Goal: Transaction & Acquisition: Purchase product/service

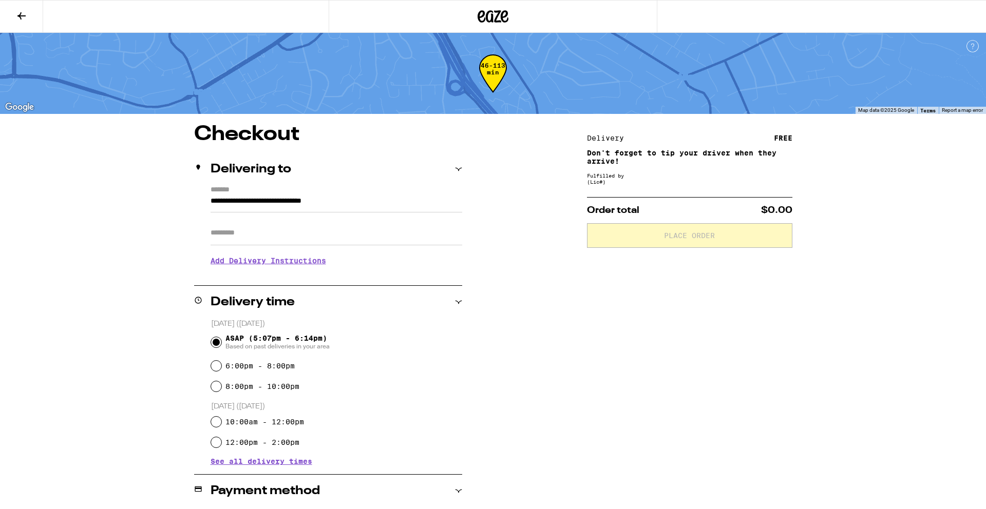
click at [31, 7] on button at bounding box center [21, 17] width 43 height 32
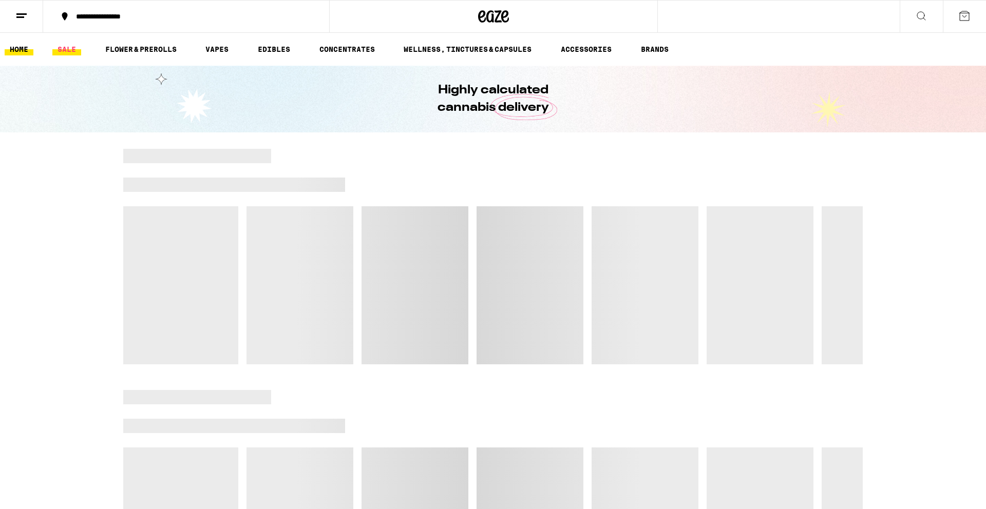
click at [67, 50] on link "SALE" at bounding box center [66, 49] width 29 height 12
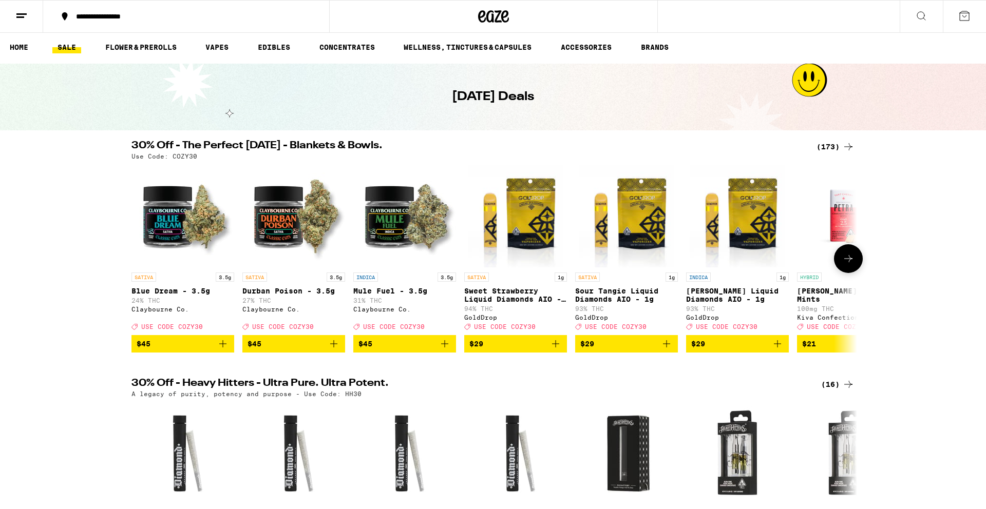
scroll to position [3, 0]
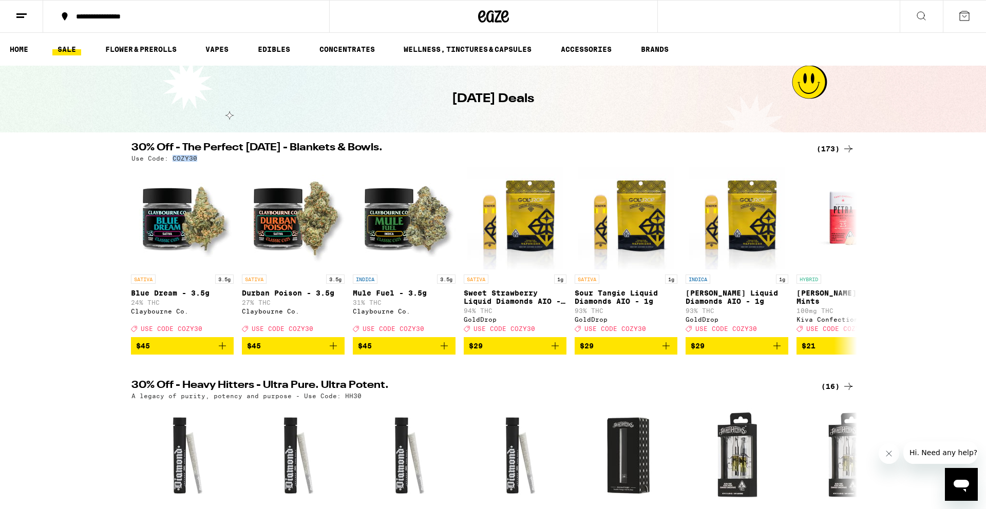
drag, startPoint x: 170, startPoint y: 158, endPoint x: 198, endPoint y: 157, distance: 28.3
click at [198, 157] on div "Use Code: COZY30" at bounding box center [492, 158] width 723 height 7
copy p "COZY30"
click at [135, 43] on link "FLOWER & PREROLLS" at bounding box center [141, 49] width 82 height 12
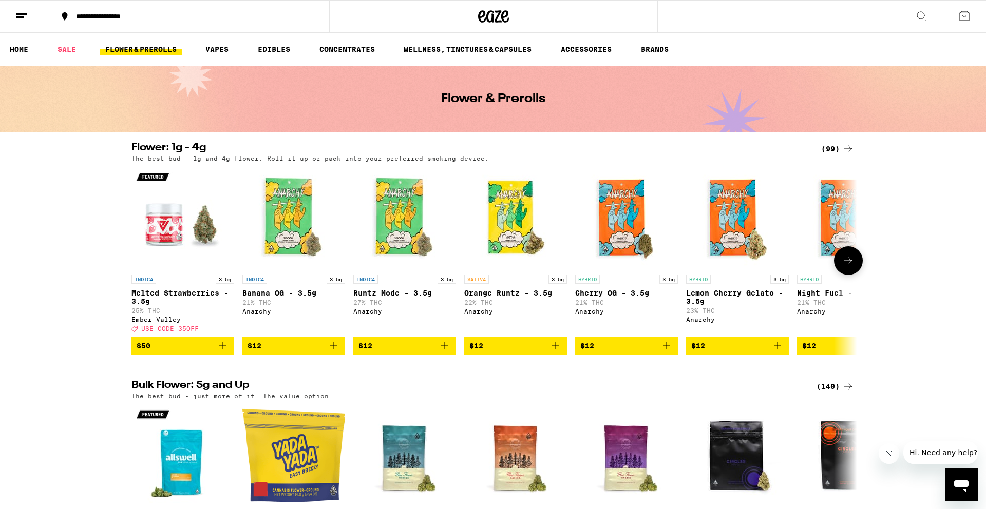
click at [556, 352] on icon "Add to bag" at bounding box center [556, 346] width 12 height 12
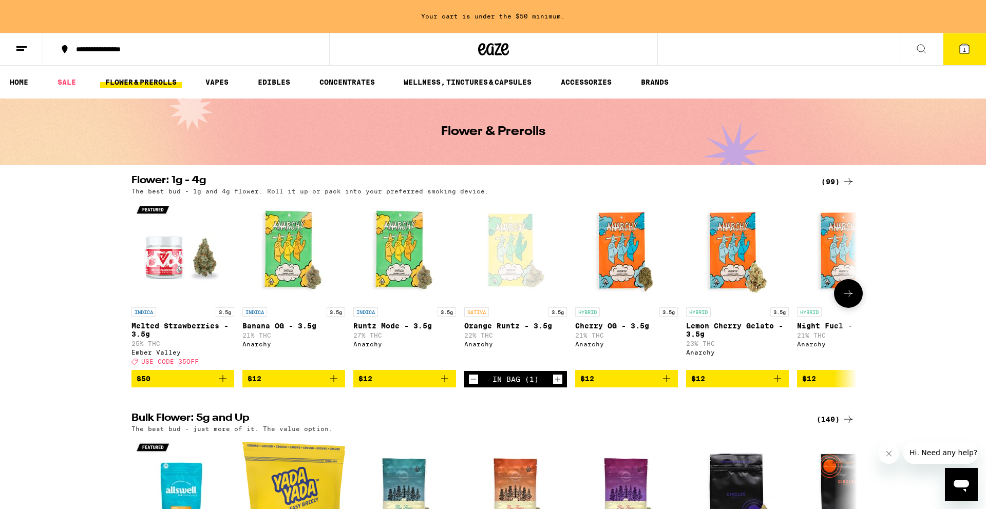
click at [558, 386] on icon "Increment" at bounding box center [557, 379] width 9 height 12
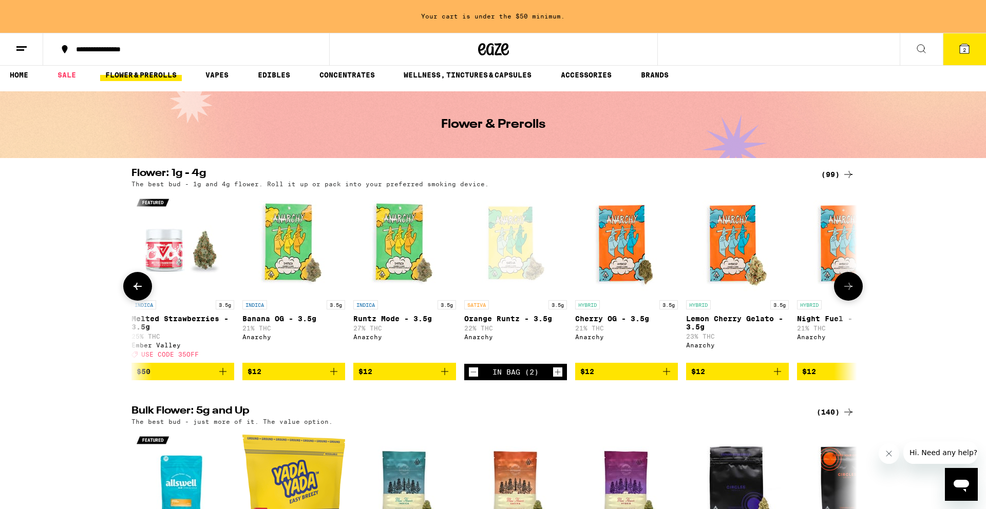
scroll to position [556, 0]
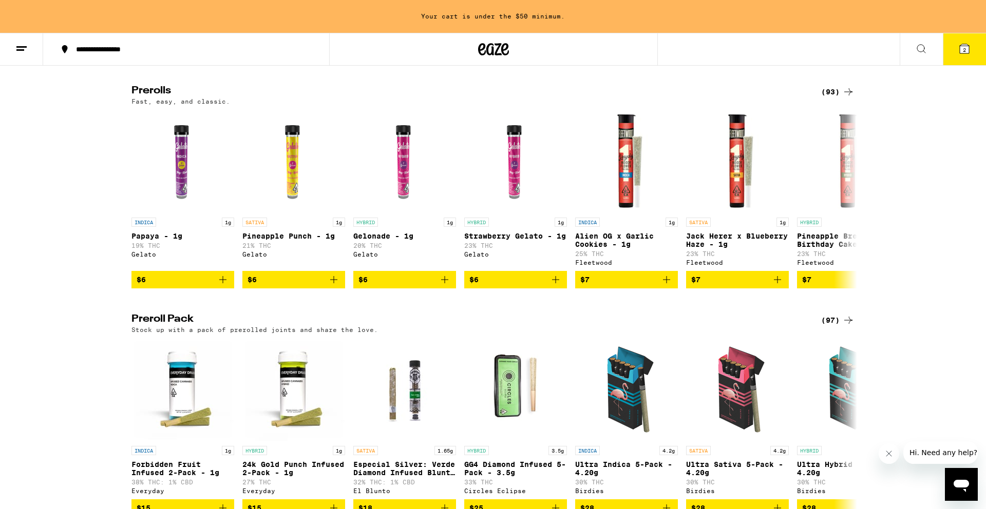
click at [912, 49] on button at bounding box center [921, 49] width 43 height 32
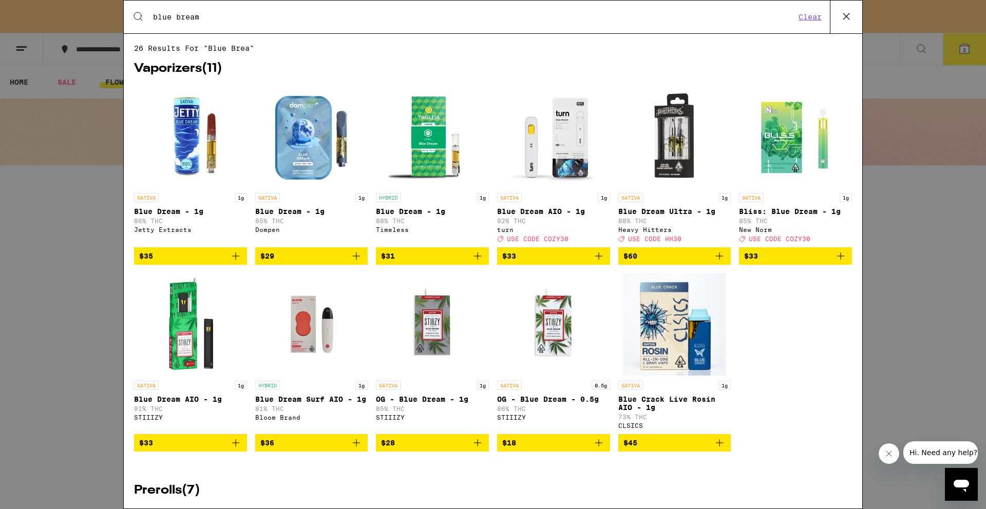
type input "blue bream"
click at [44, 165] on div "Search for Products blue bream Clear 26 results for "blue bream" Vaporizers ( 1…" at bounding box center [493, 254] width 986 height 509
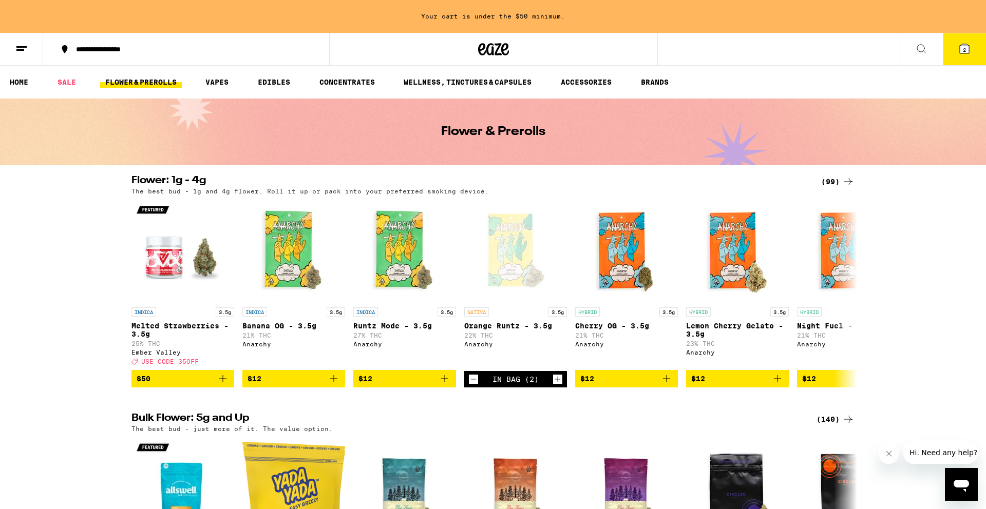
click at [713, 27] on div "Your cart is under the $50 minimum." at bounding box center [493, 16] width 986 height 33
click at [705, 42] on div "**********" at bounding box center [493, 49] width 986 height 33
click at [705, 53] on div "**********" at bounding box center [493, 49] width 986 height 33
click at [917, 47] on icon at bounding box center [921, 49] width 8 height 8
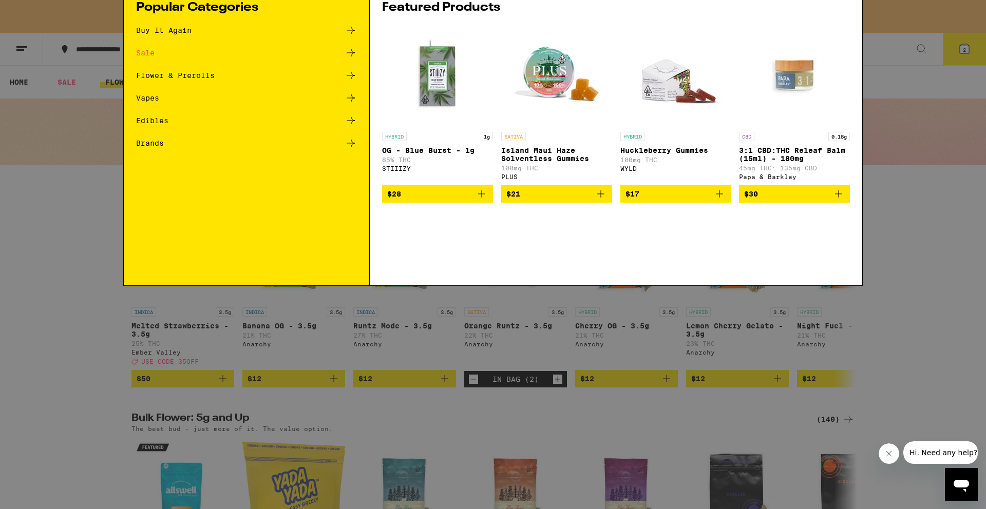
click at [210, 15] on input "Search for Products" at bounding box center [491, 16] width 677 height 9
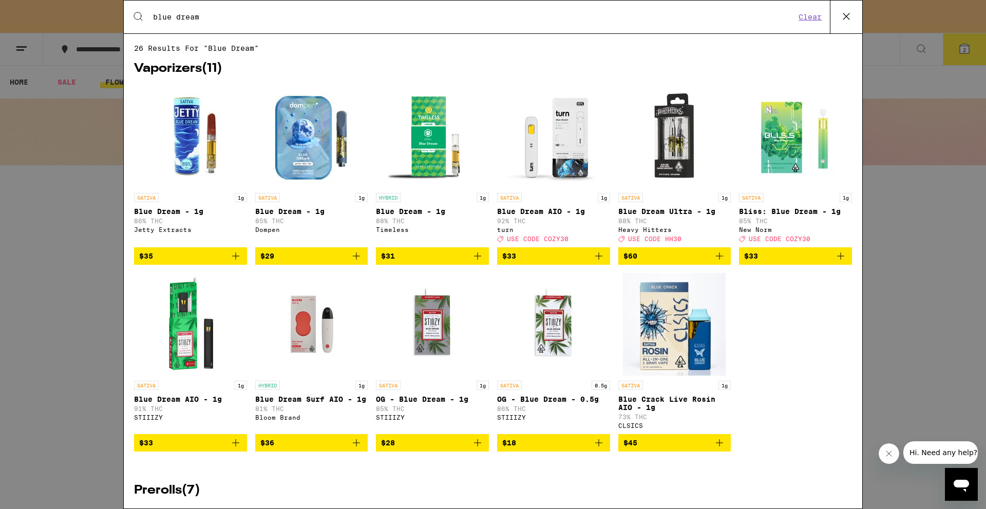
type input "blue dream"
click at [846, 19] on icon at bounding box center [846, 16] width 15 height 15
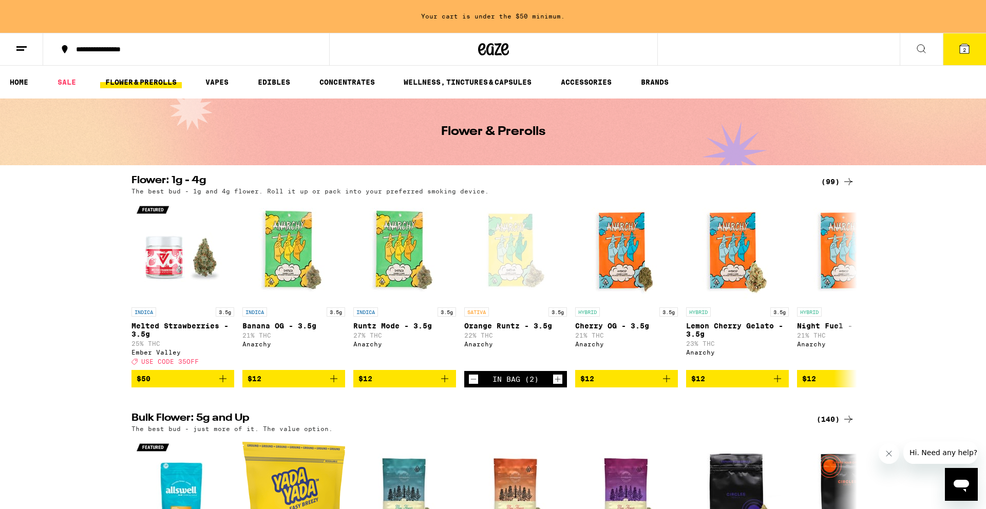
click at [134, 89] on ul "HOME SALE FLOWER & PREROLLS VAPES EDIBLES CONCENTRATES WELLNESS, TINCTURES & CA…" at bounding box center [493, 82] width 986 height 33
click at [136, 87] on link "FLOWER & PREROLLS" at bounding box center [141, 82] width 82 height 12
click at [913, 54] on button at bounding box center [921, 49] width 43 height 32
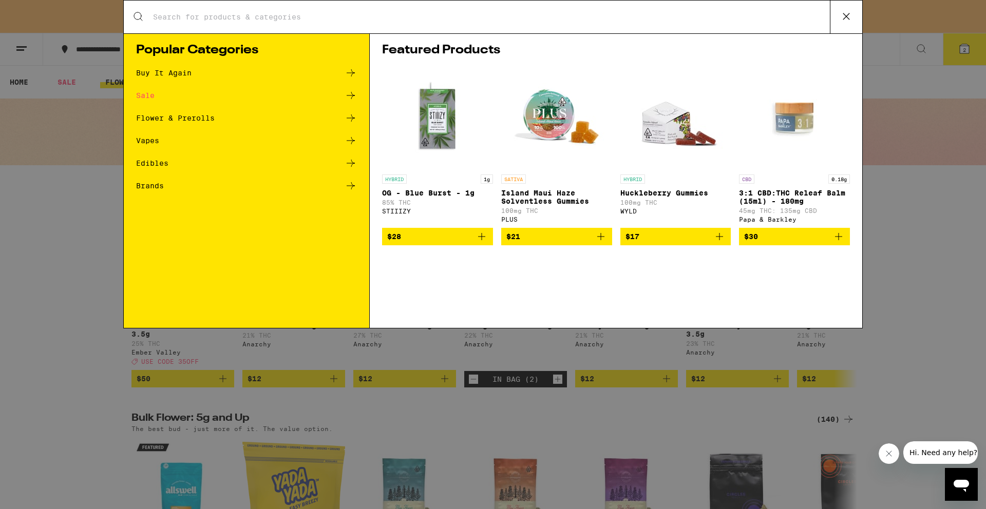
click at [213, 116] on div "Flower & Prerolls" at bounding box center [175, 118] width 79 height 7
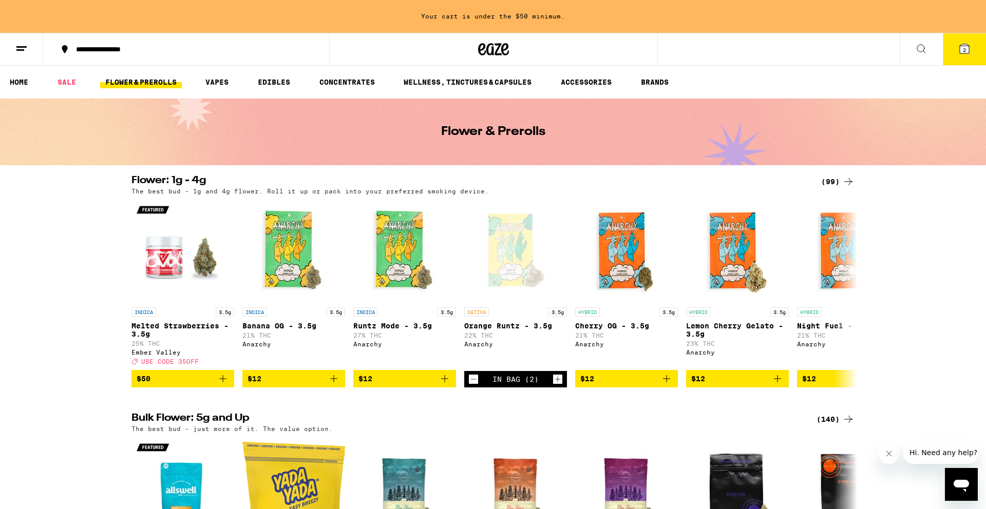
click at [848, 184] on icon at bounding box center [848, 182] width 12 height 12
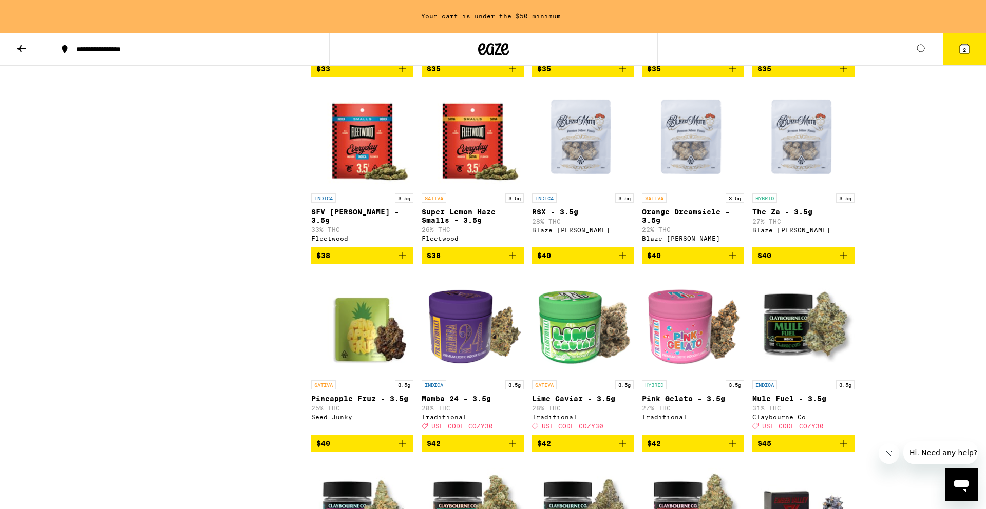
scroll to position [1801, 0]
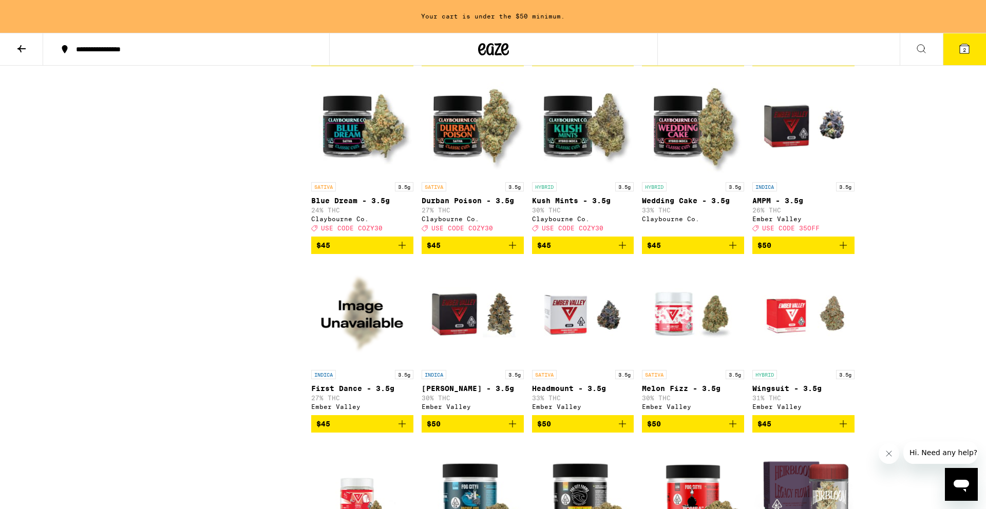
click at [400, 252] on icon "Add to bag" at bounding box center [402, 245] width 12 height 12
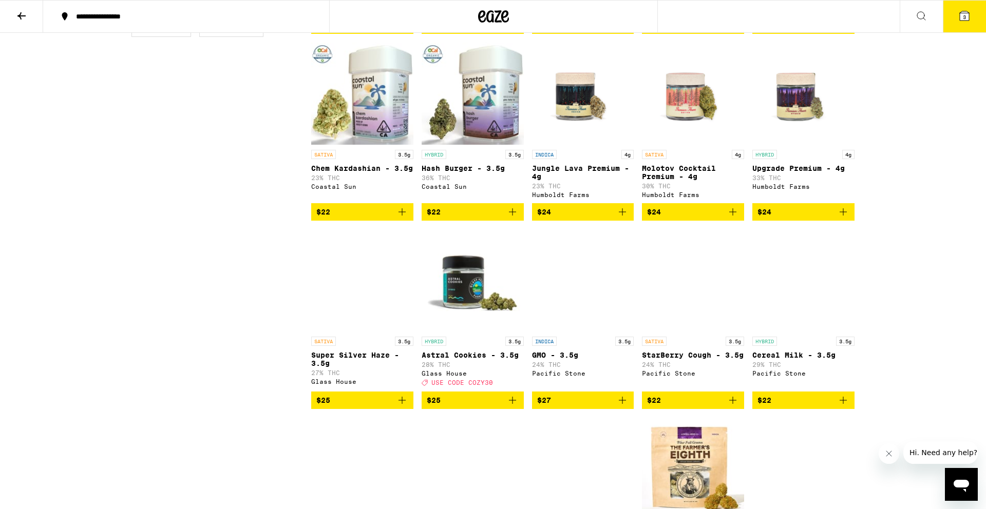
scroll to position [528, 0]
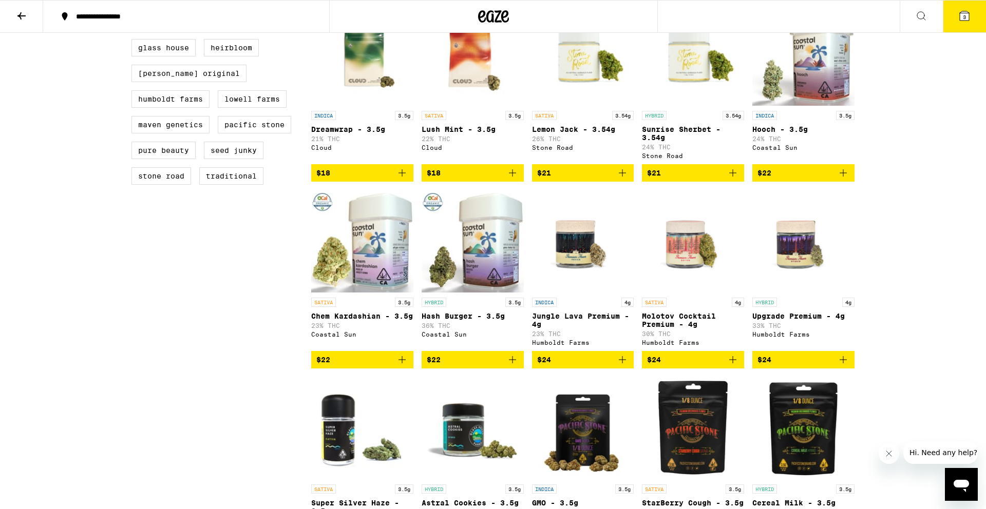
click at [404, 366] on icon "Add to bag" at bounding box center [402, 360] width 12 height 12
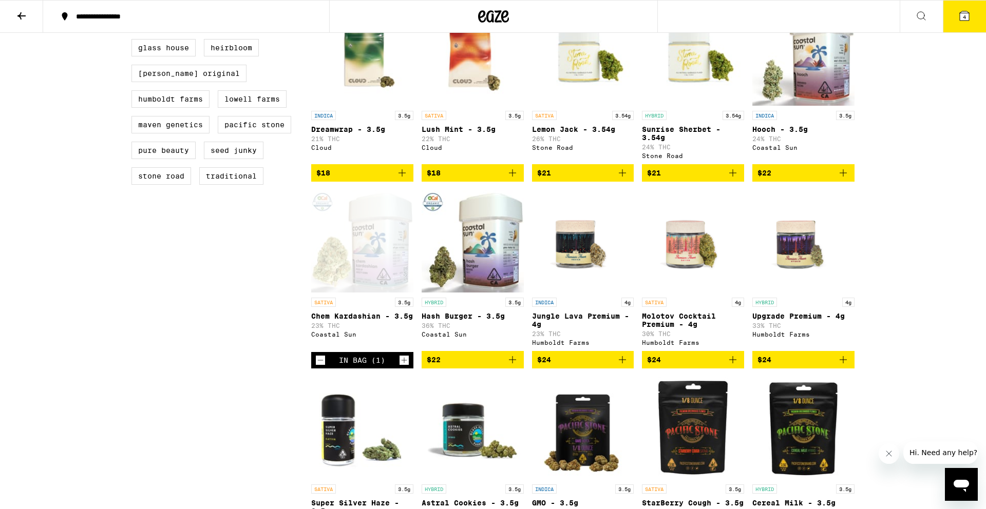
scroll to position [0, 0]
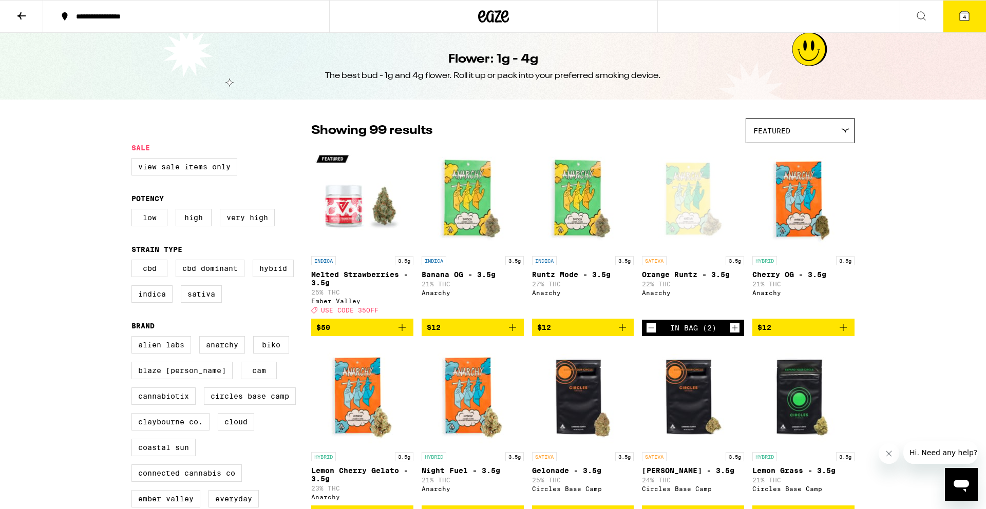
click at [955, 19] on button "4" at bounding box center [964, 17] width 43 height 32
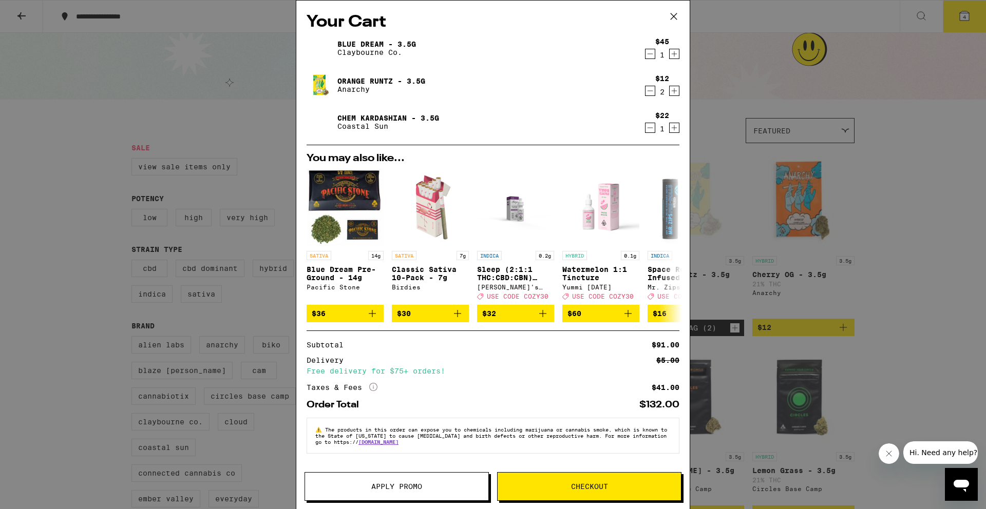
scroll to position [3, 0]
click at [409, 499] on button "Apply Promo" at bounding box center [397, 486] width 184 height 29
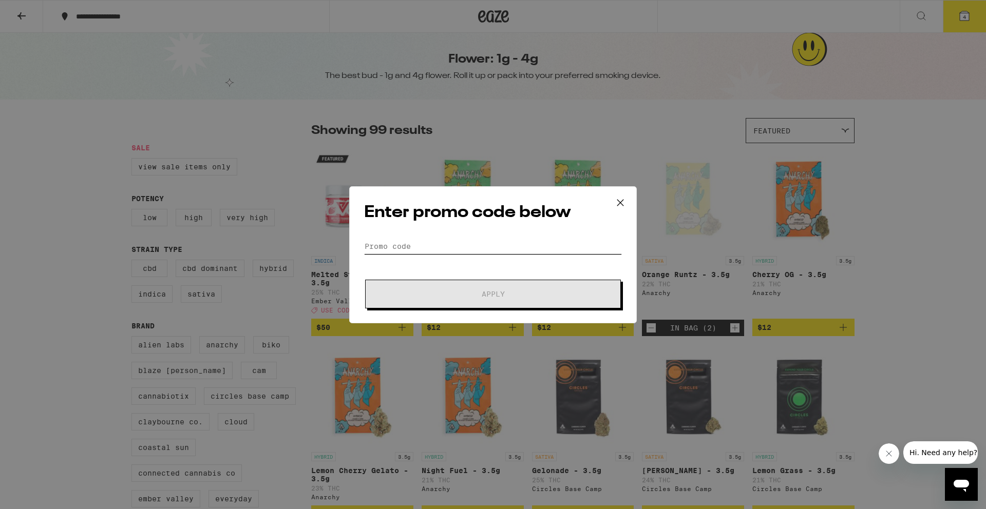
click at [387, 251] on input "Promo Code" at bounding box center [493, 246] width 258 height 15
paste input "COZY30"
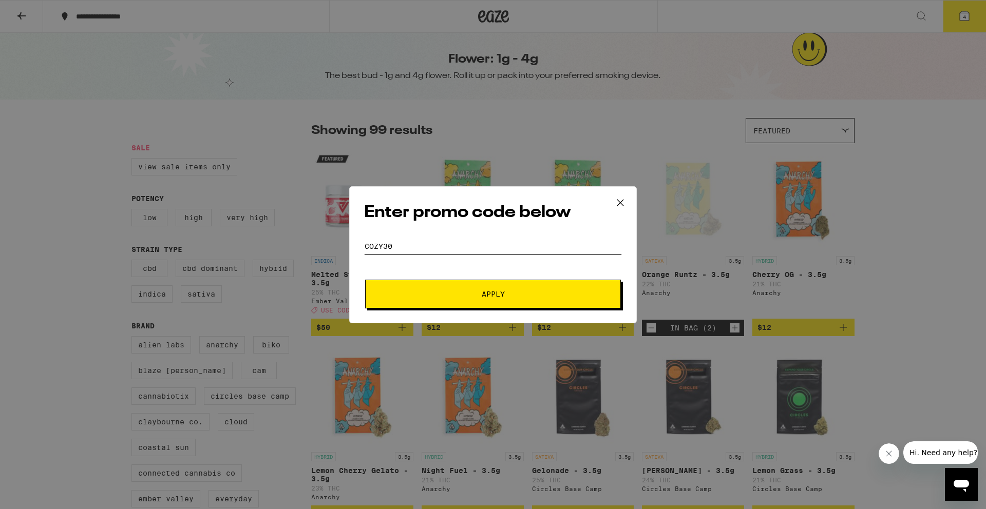
type input "COZY30"
click at [446, 299] on button "Apply" at bounding box center [493, 294] width 256 height 29
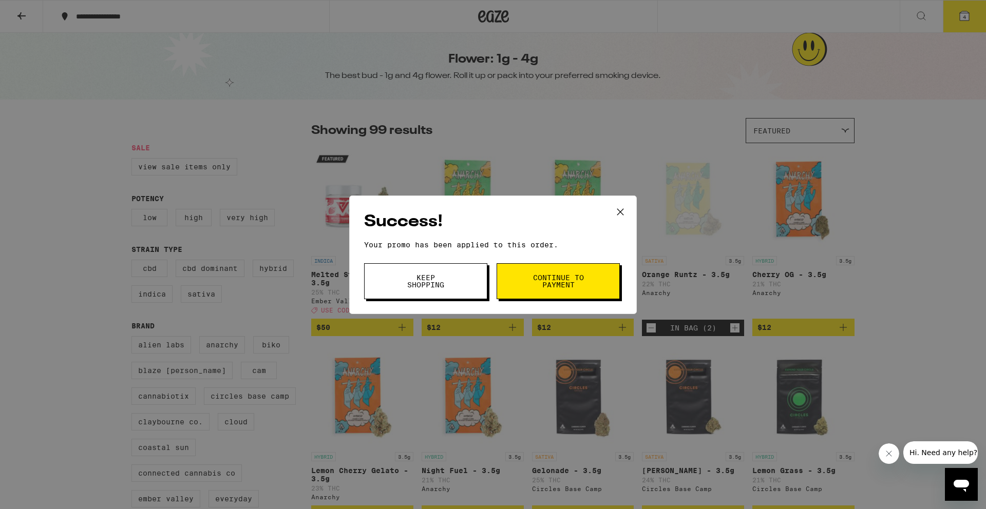
click at [539, 286] on span "Continue to payment" at bounding box center [558, 281] width 52 height 14
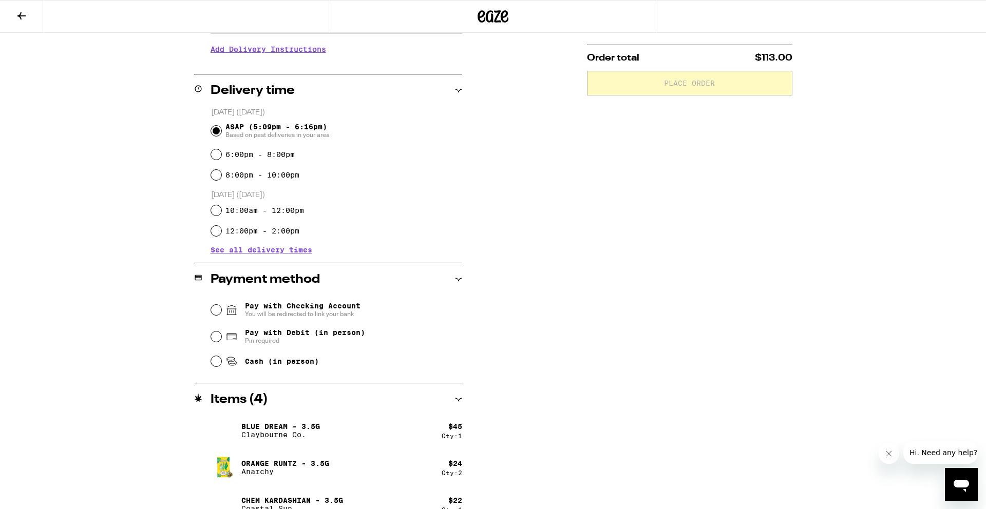
scroll to position [213, 0]
click at [305, 330] on span "Pay with Debit (in person)" at bounding box center [305, 332] width 120 height 8
click at [221, 331] on input "Pay with Debit (in person) Pin required" at bounding box center [216, 336] width 10 height 10
radio input "true"
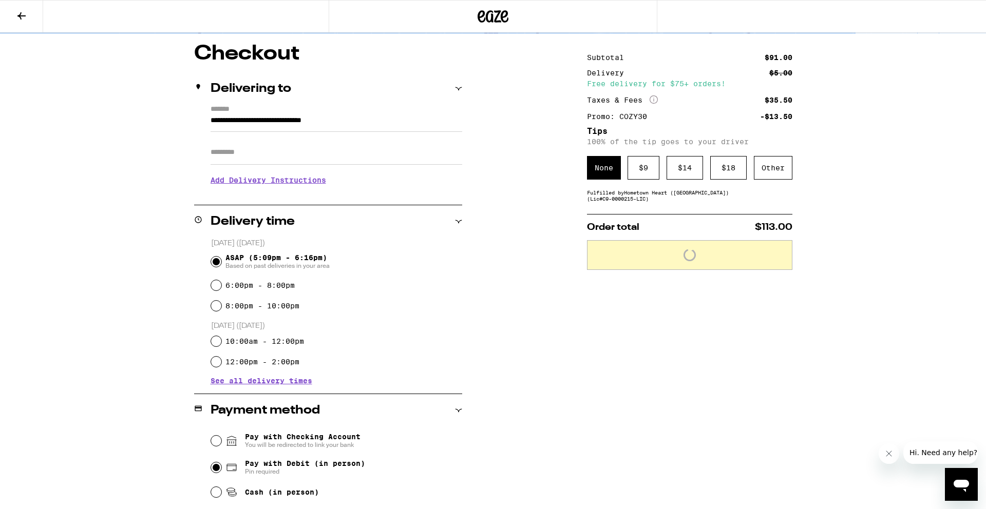
scroll to position [80, 0]
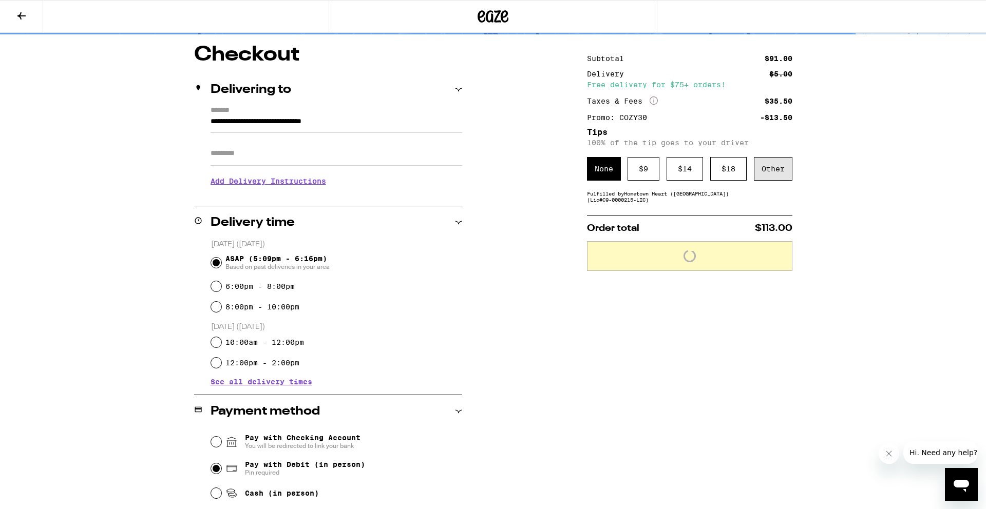
click at [758, 176] on div "Other" at bounding box center [773, 169] width 39 height 24
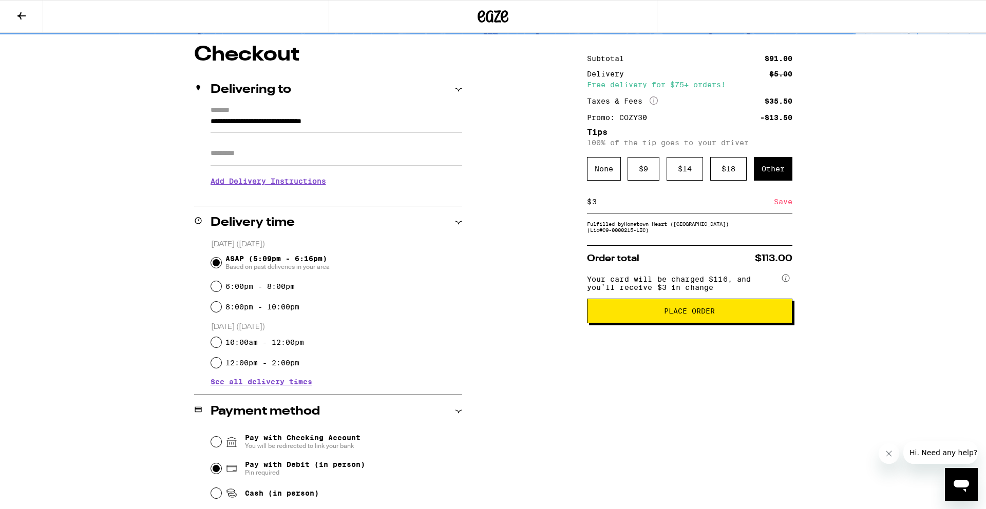
type input "3"
click at [630, 315] on span "Place Order" at bounding box center [690, 311] width 188 height 7
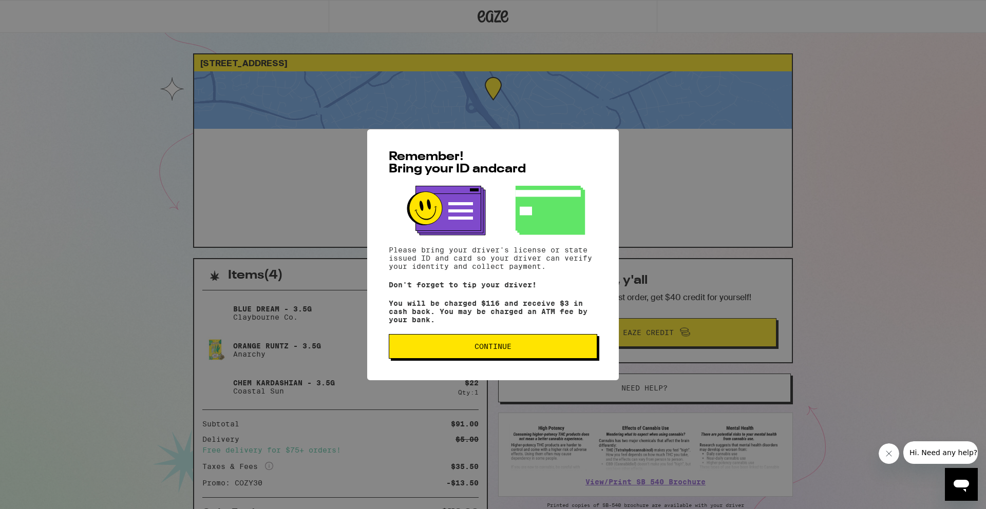
click at [536, 354] on button "Continue" at bounding box center [493, 346] width 209 height 25
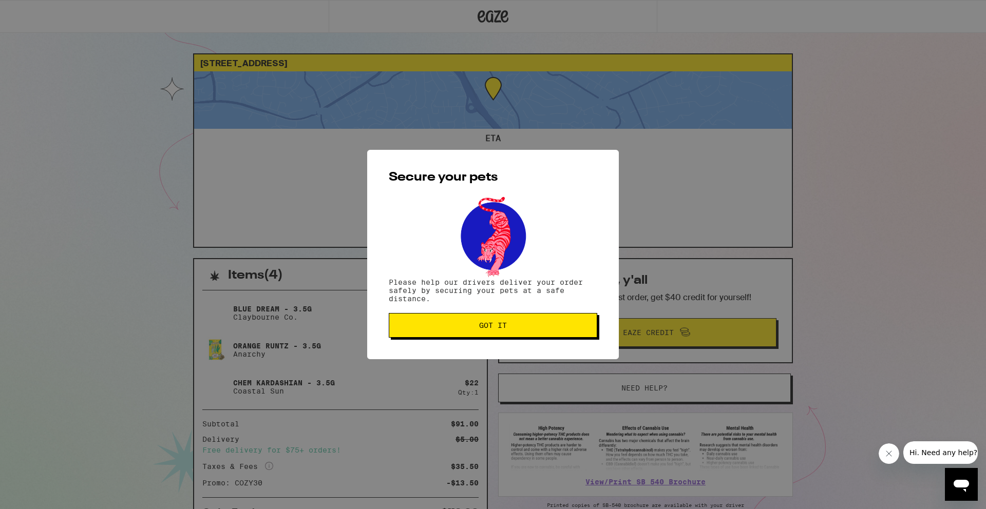
click at [535, 350] on div "Secure your pets Please help our drivers deliver your order safely by securing …" at bounding box center [493, 255] width 252 height 210
click at [520, 329] on span "Got it" at bounding box center [493, 325] width 191 height 7
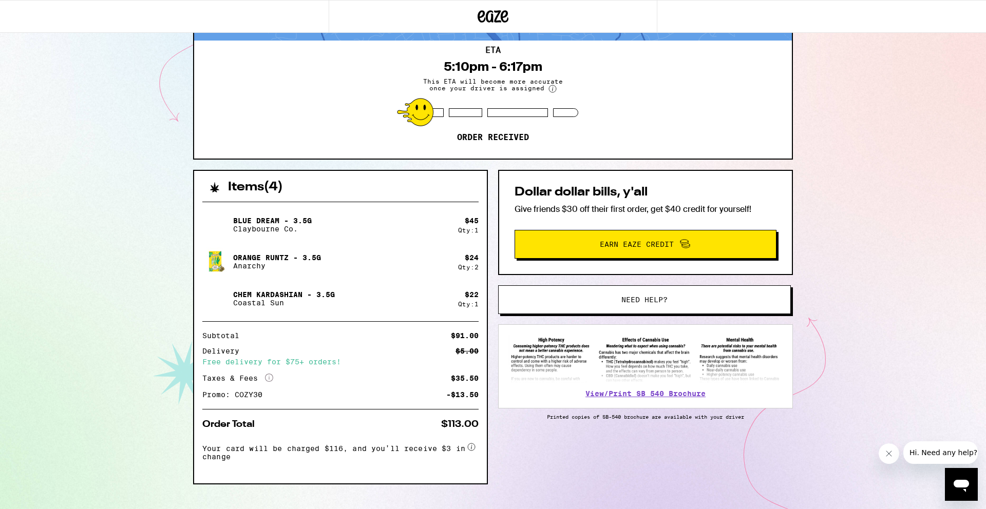
scroll to position [107, 0]
